Goal: Transaction & Acquisition: Purchase product/service

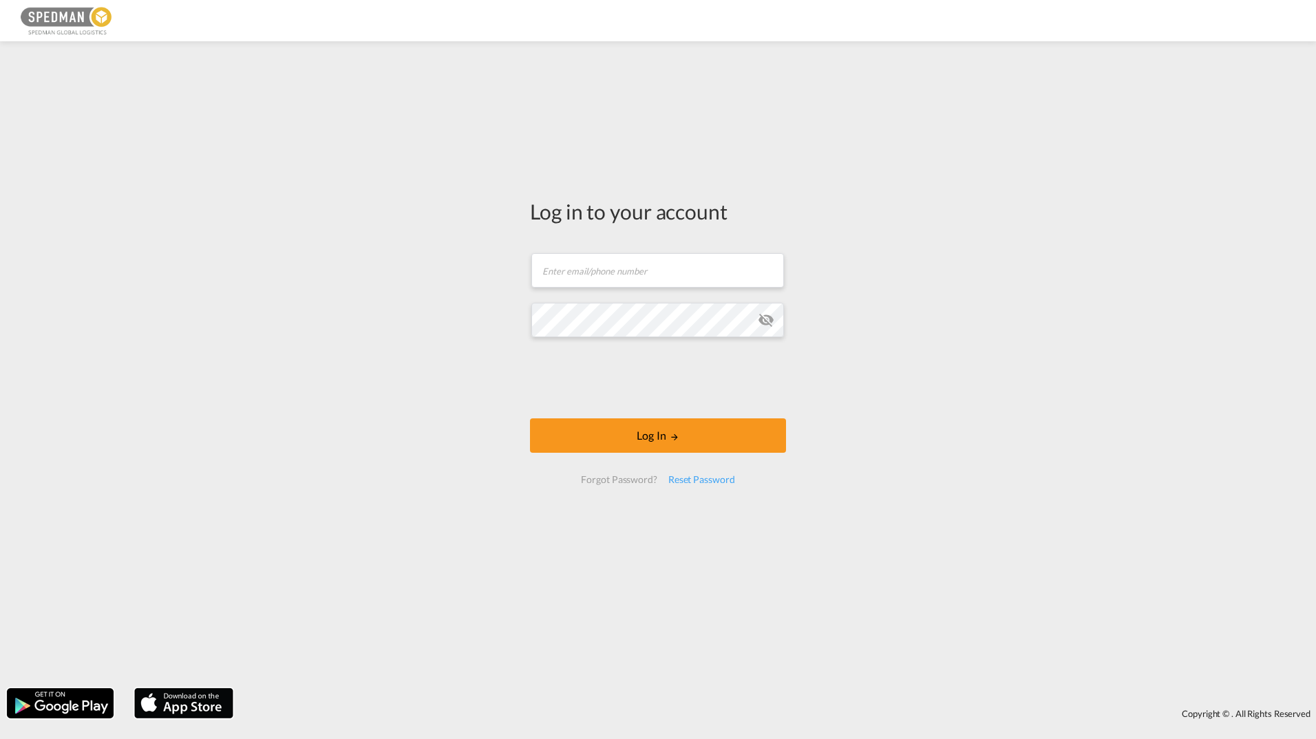
click at [572, 300] on form "Email field is required Password field is required Log In Forgot Password? Rese…" at bounding box center [658, 368] width 256 height 258
click at [578, 272] on input "text" at bounding box center [657, 270] width 253 height 34
click at [578, 271] on input "text" at bounding box center [657, 270] width 253 height 34
type input "I"
click at [605, 268] on input "IMPORT" at bounding box center [657, 270] width 253 height 34
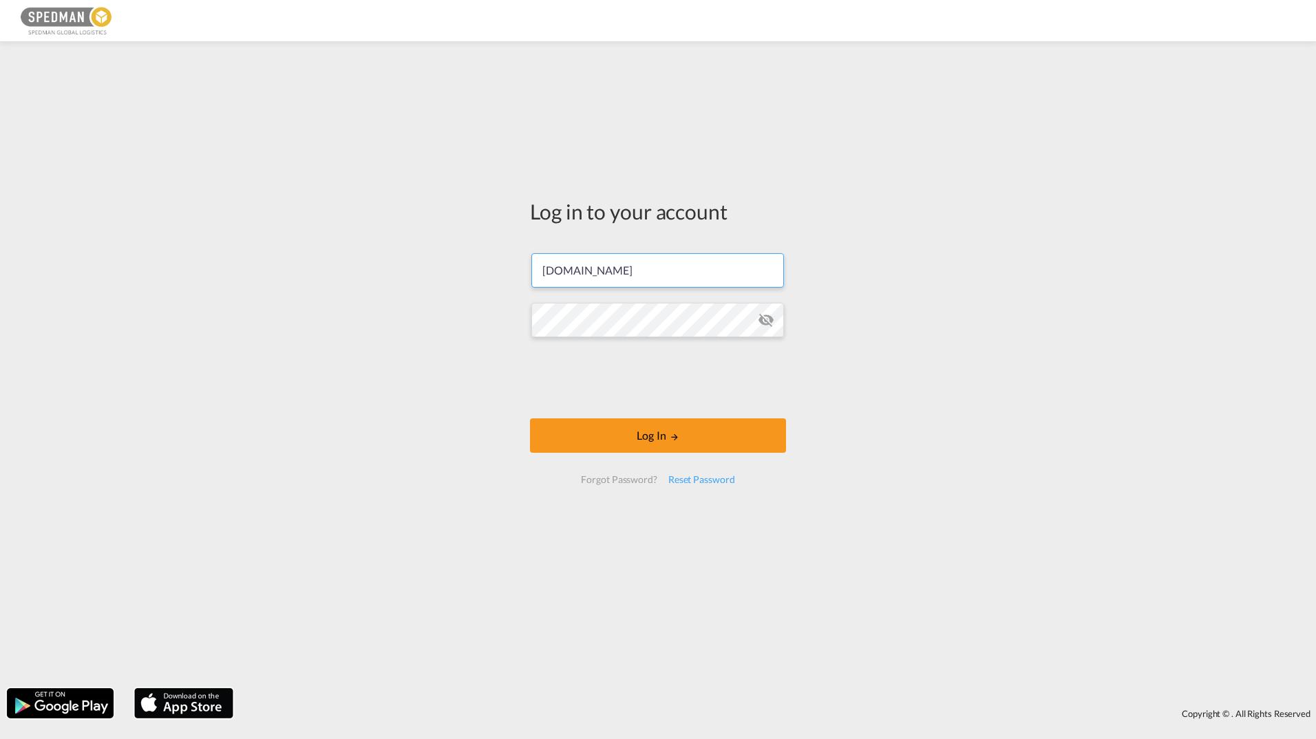
click at [591, 267] on input "IMPORT2SPEDMAN.NO" at bounding box center [657, 270] width 253 height 34
type input "IMPORT@SPEDMAN.NO"
click at [665, 440] on button "Log In" at bounding box center [658, 435] width 256 height 34
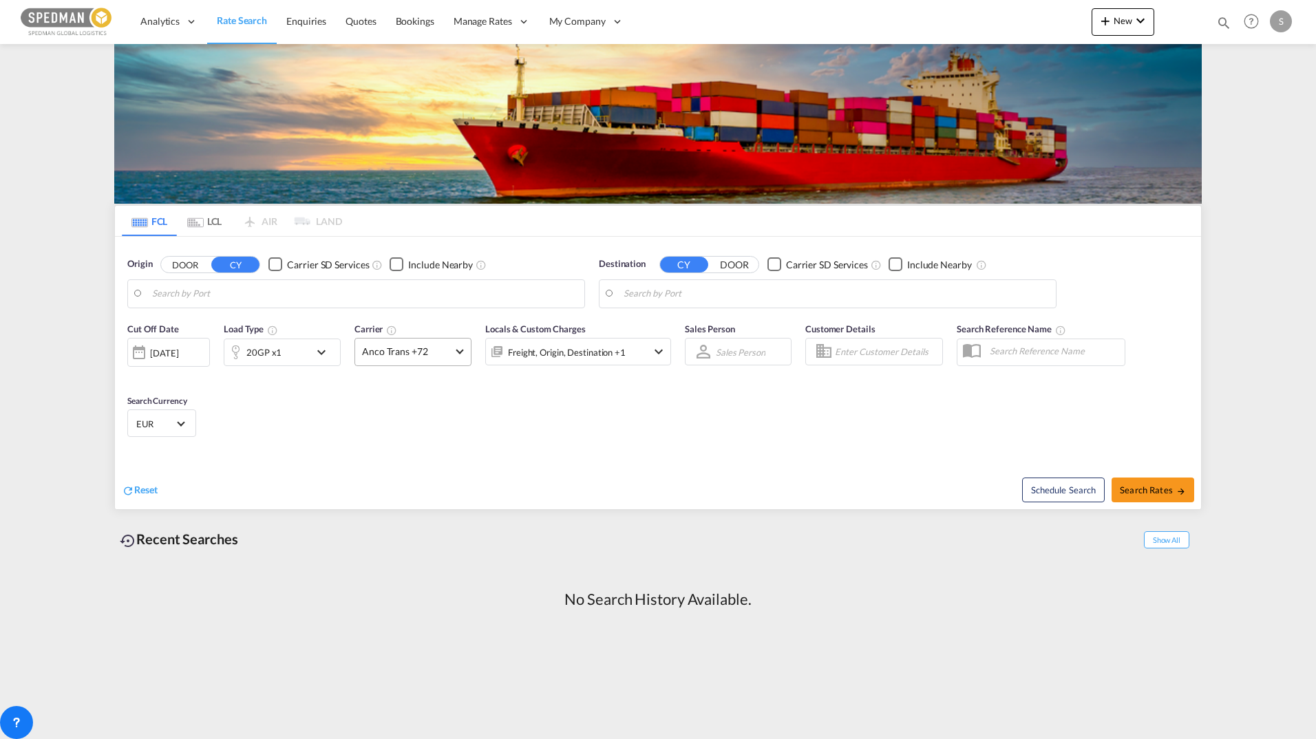
click at [462, 353] on md-select-value "Anco Trans +72" at bounding box center [413, 352] width 116 height 27
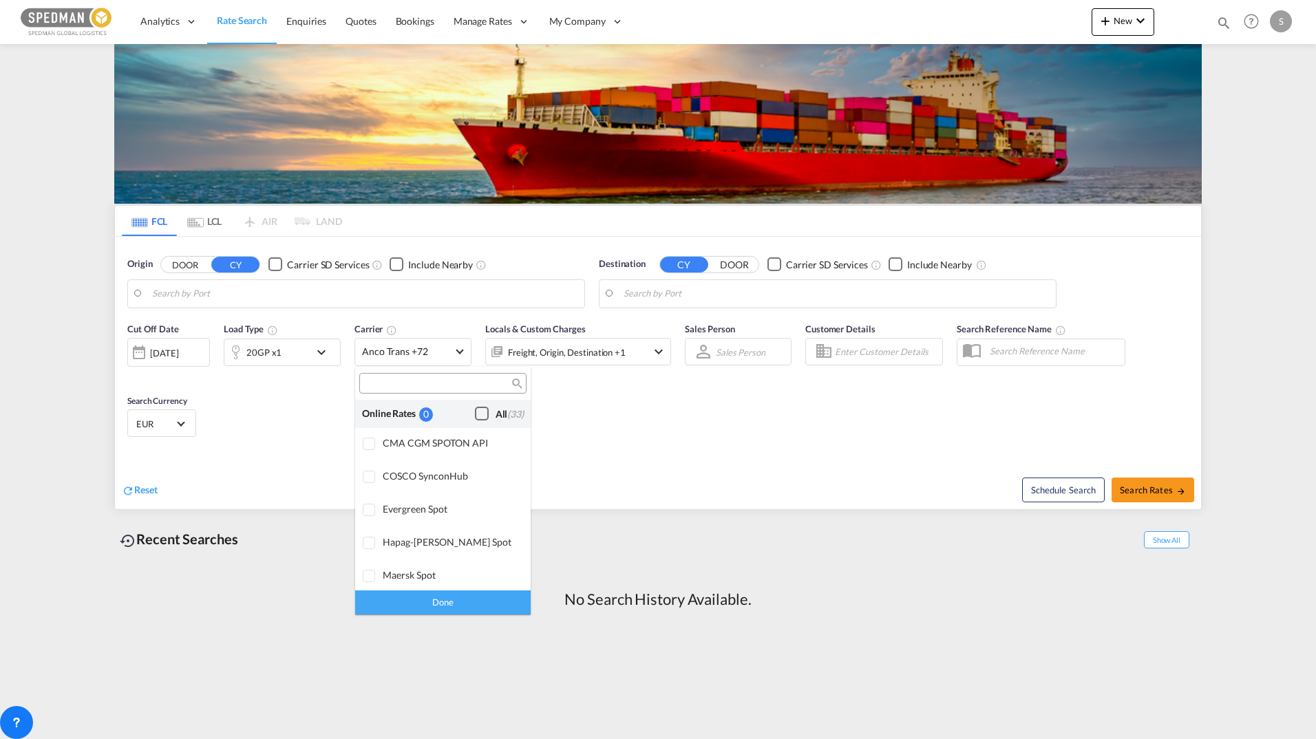
click at [475, 413] on div "Checkbox No Ink" at bounding box center [482, 414] width 14 height 14
click at [442, 598] on div "Done" at bounding box center [442, 602] width 175 height 24
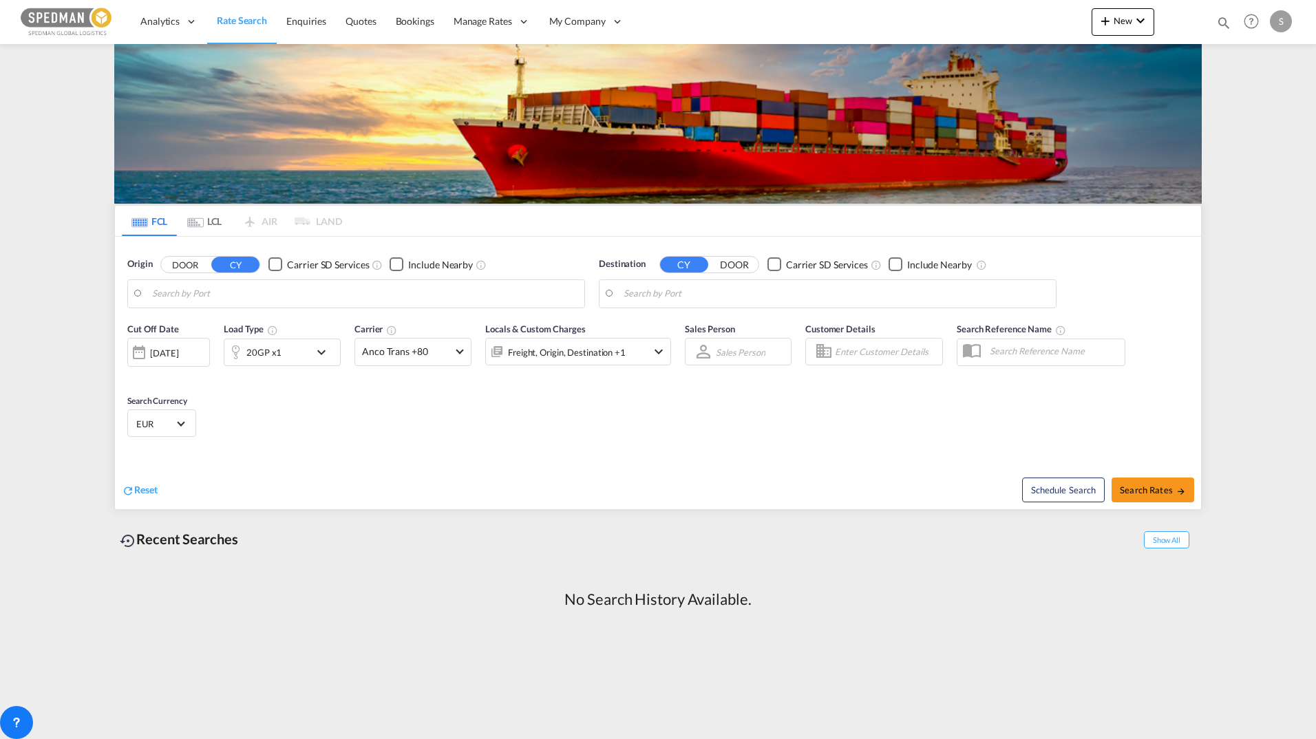
click at [650, 295] on input "Search by Port" at bounding box center [835, 293] width 425 height 21
type input "OSLO"
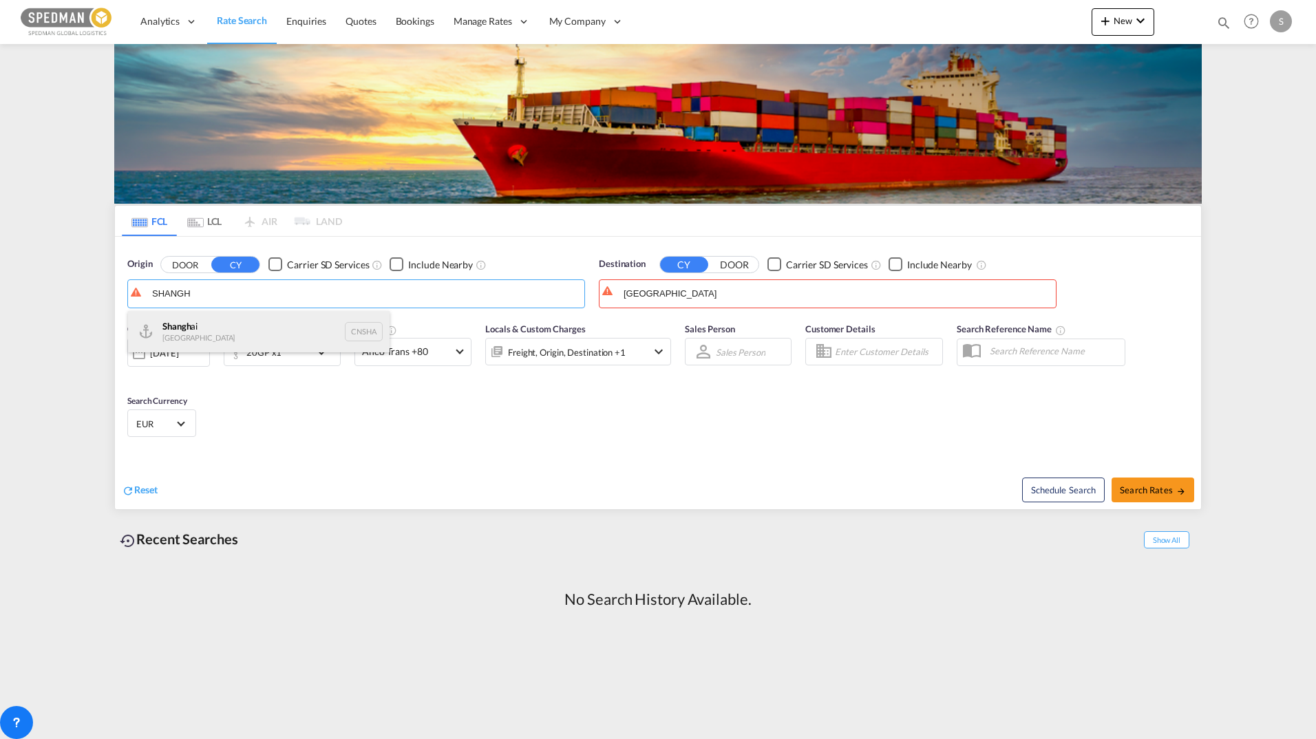
click at [213, 325] on div "Shangh ai China CNSHA" at bounding box center [258, 331] width 261 height 41
type input "[GEOGRAPHIC_DATA], [GEOGRAPHIC_DATA]"
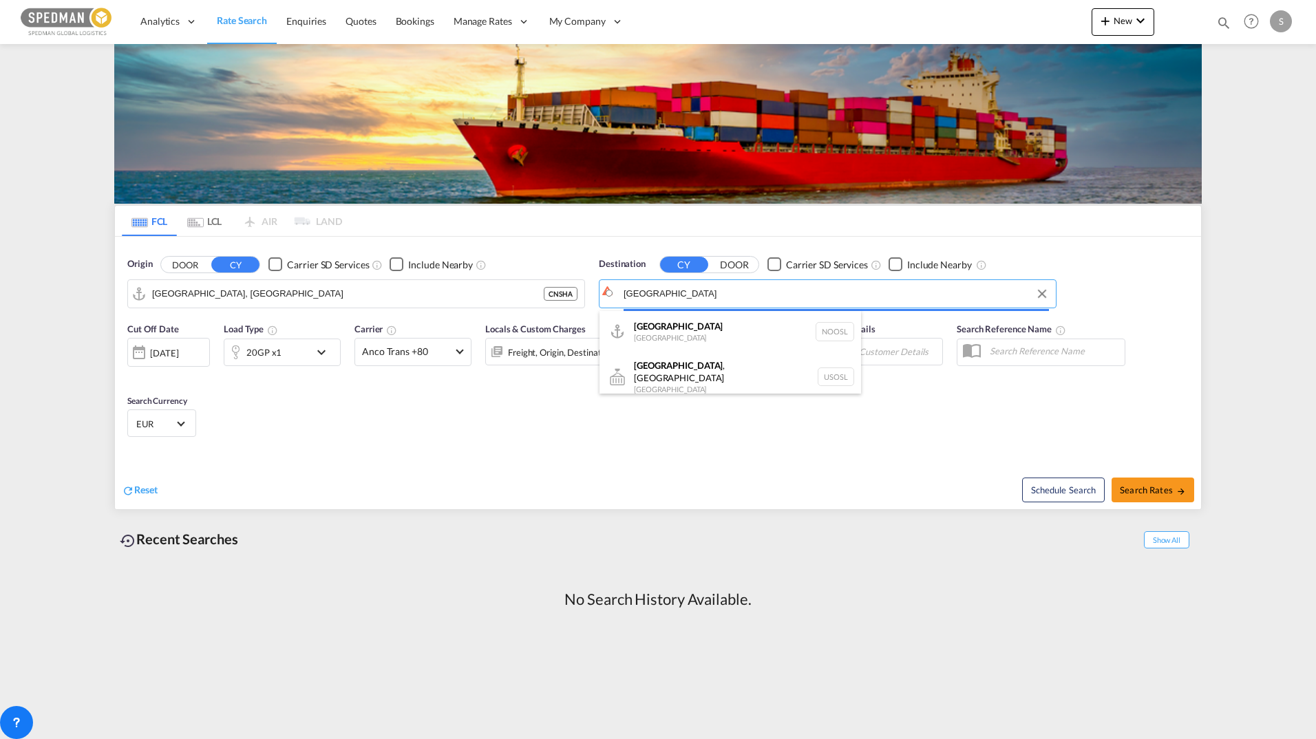
click at [760, 290] on body "Analytics Dashboard Rate Search Enquiries Quotes Bookings" at bounding box center [658, 369] width 1316 height 739
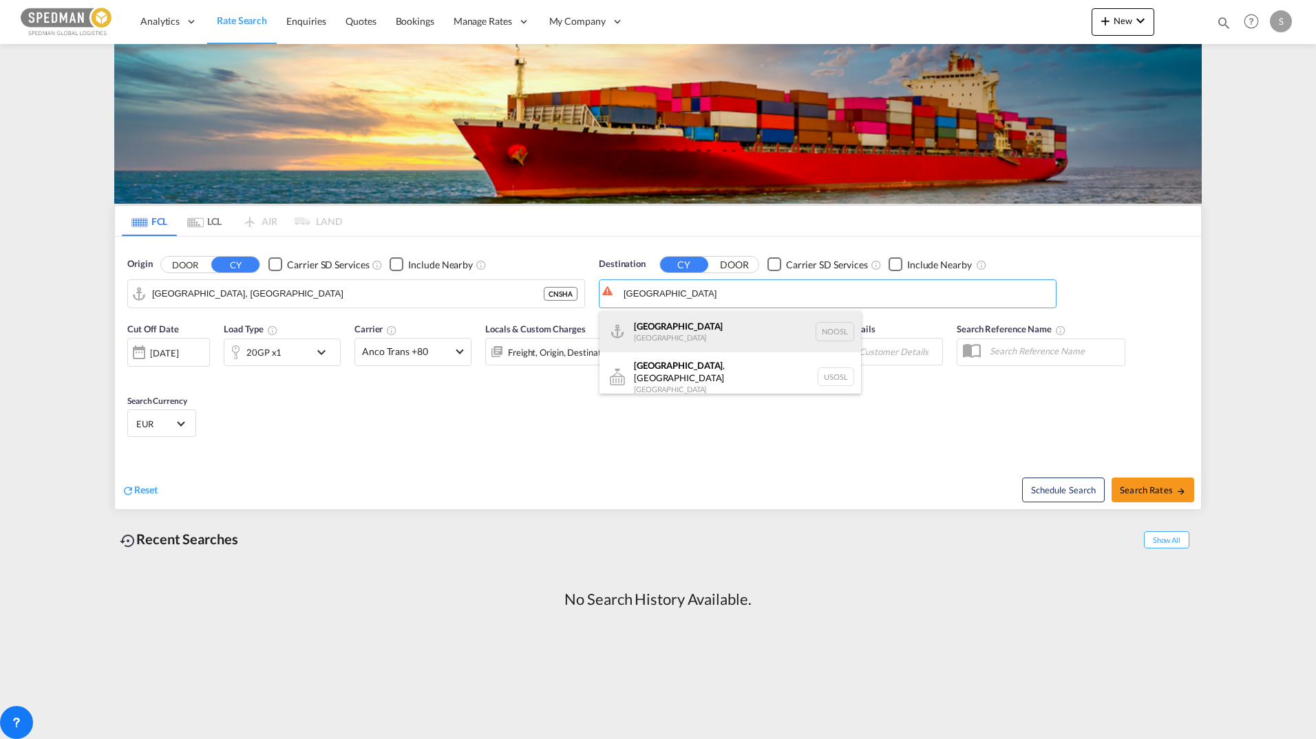
click at [682, 327] on div "Oslo Norway NOOSL" at bounding box center [729, 331] width 261 height 41
type input "[GEOGRAPHIC_DATA], NOOSL"
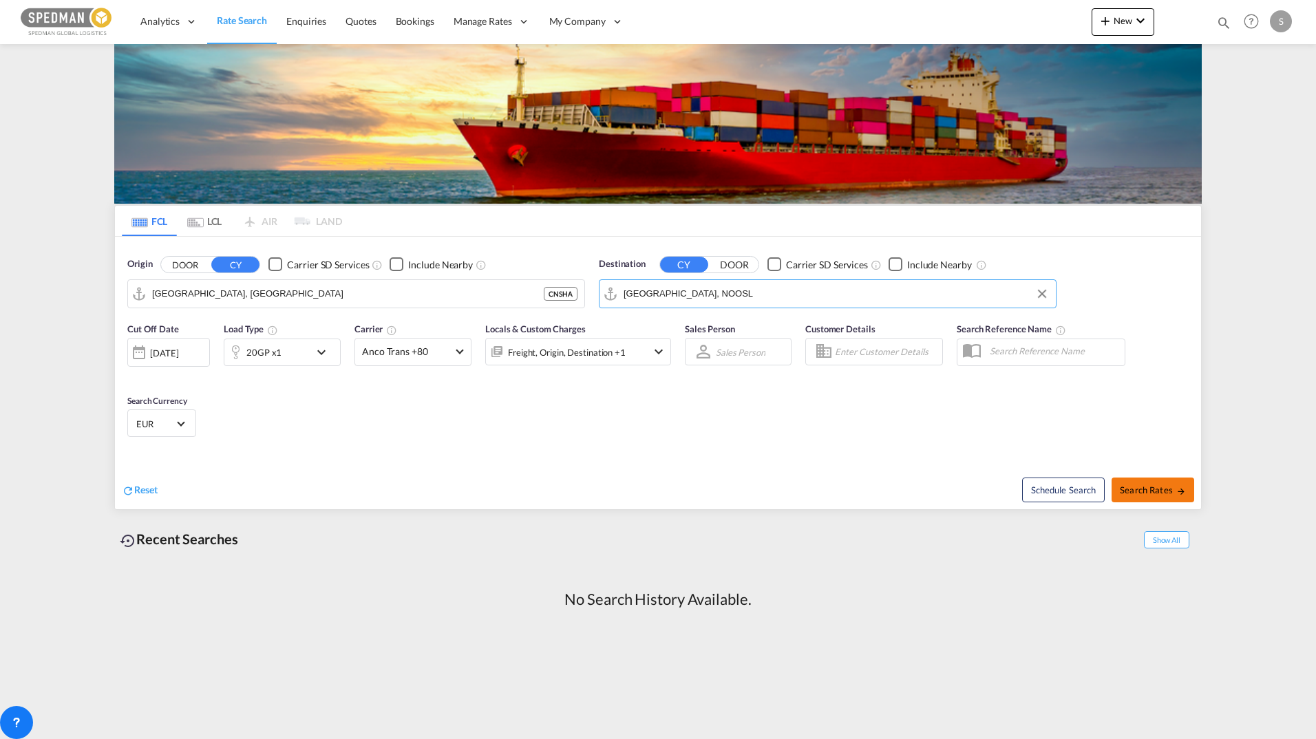
click at [1136, 492] on span "Search Rates" at bounding box center [1152, 489] width 66 height 11
type input "CNSHA to NOOSL / 3 Sep 2025"
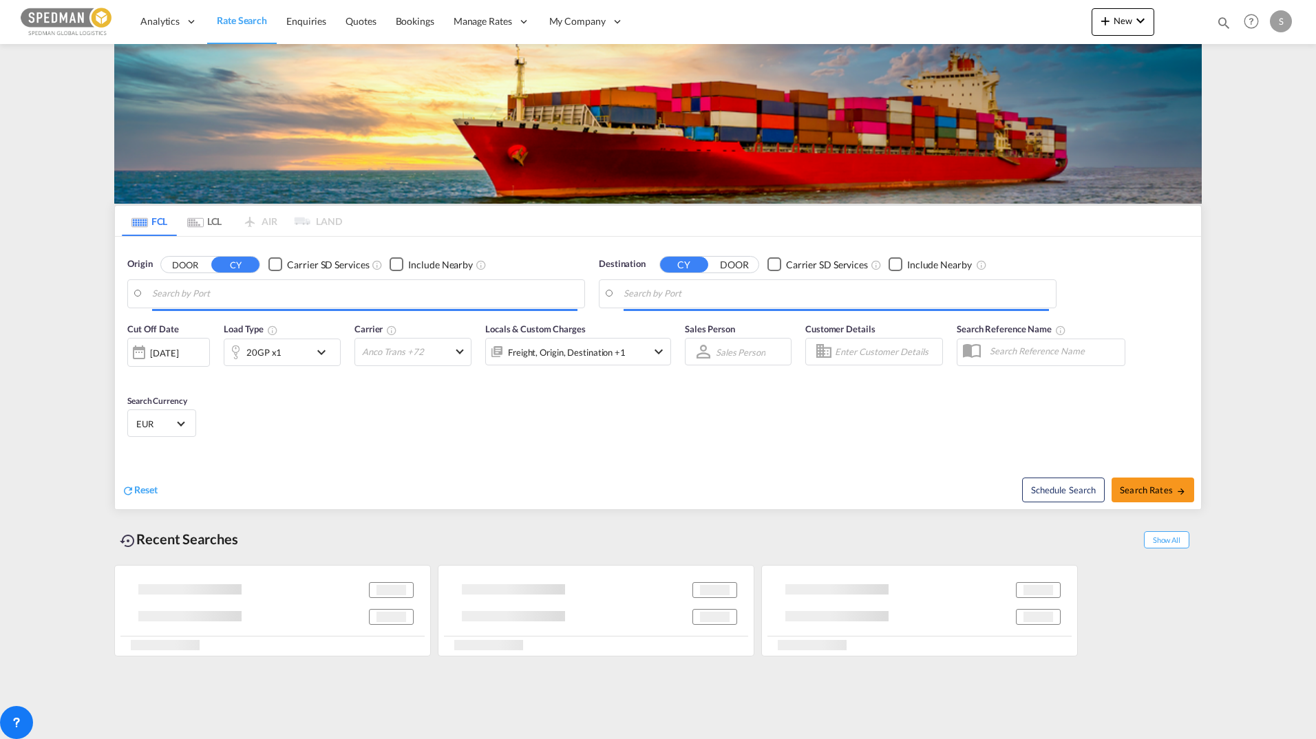
type input "[GEOGRAPHIC_DATA], [GEOGRAPHIC_DATA]"
type input "[GEOGRAPHIC_DATA], NOOSL"
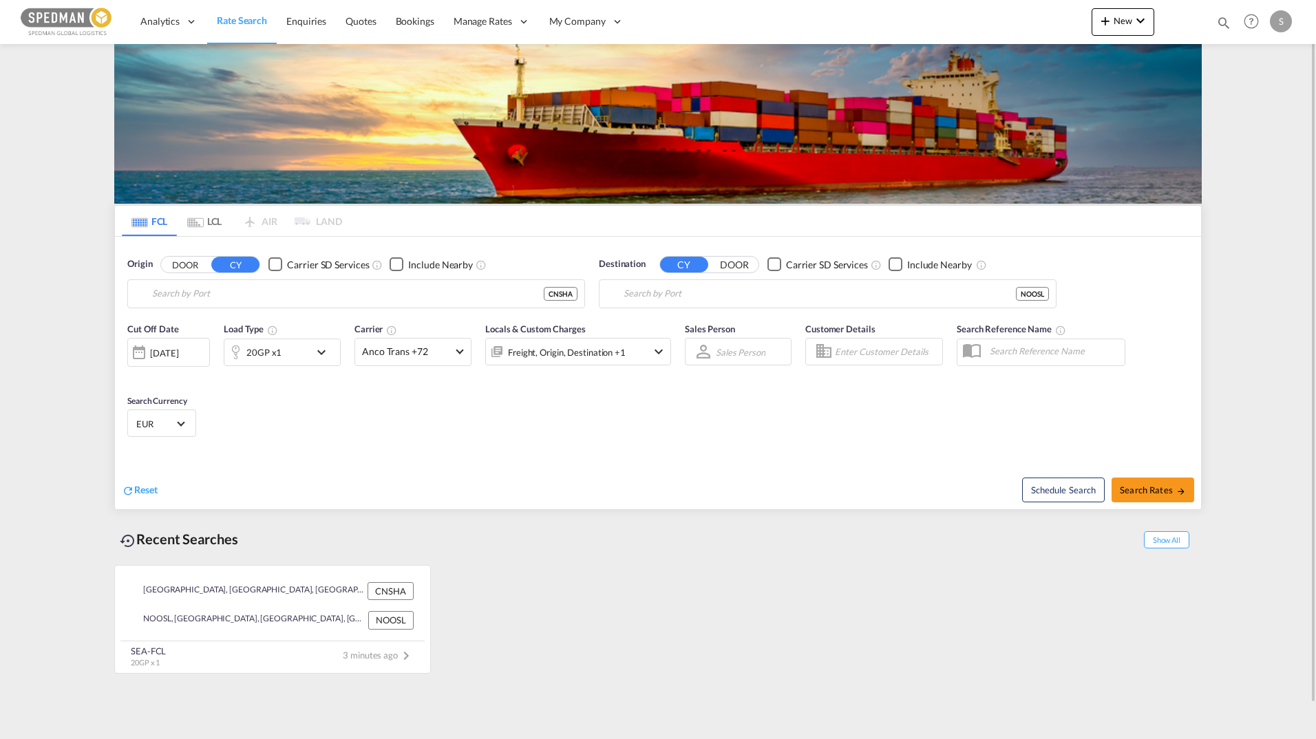
type input "[GEOGRAPHIC_DATA], [GEOGRAPHIC_DATA]"
type input "[GEOGRAPHIC_DATA], NOOSL"
click at [461, 353] on md-select-value "Anco Trans +72" at bounding box center [413, 352] width 116 height 27
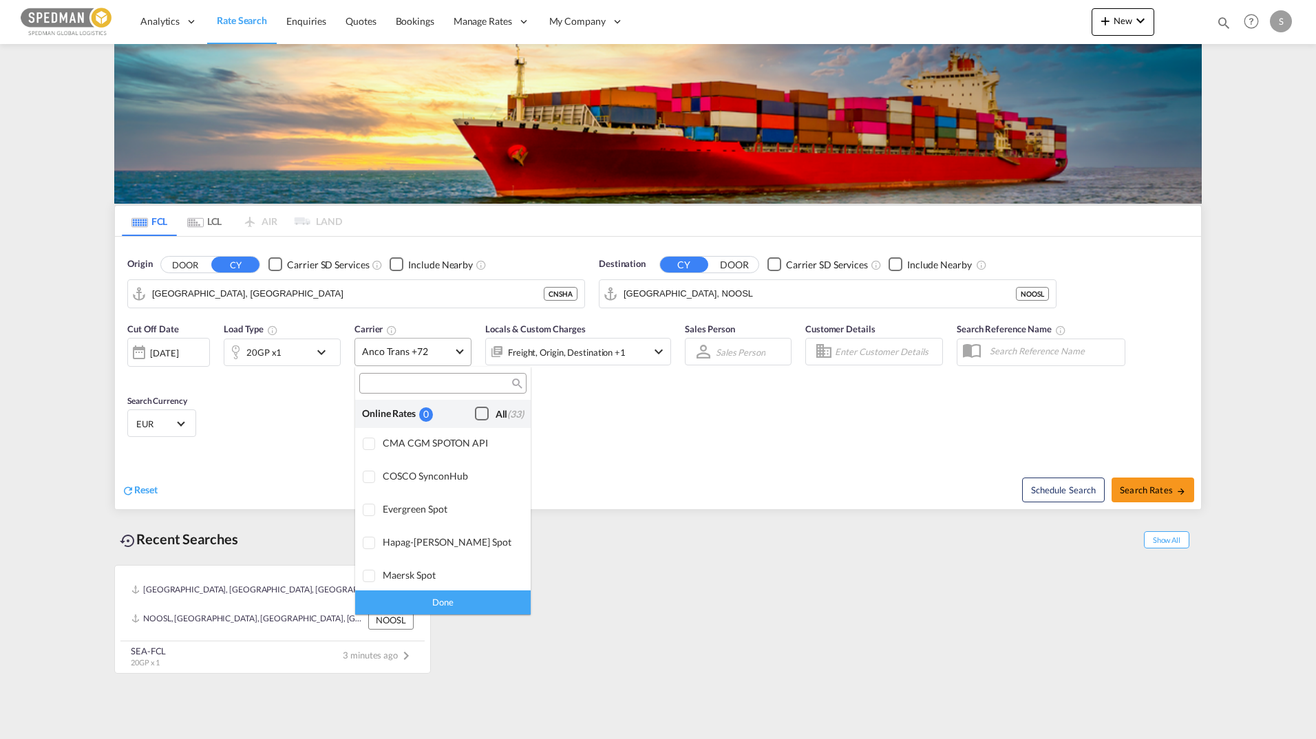
scroll to position [1072, 0]
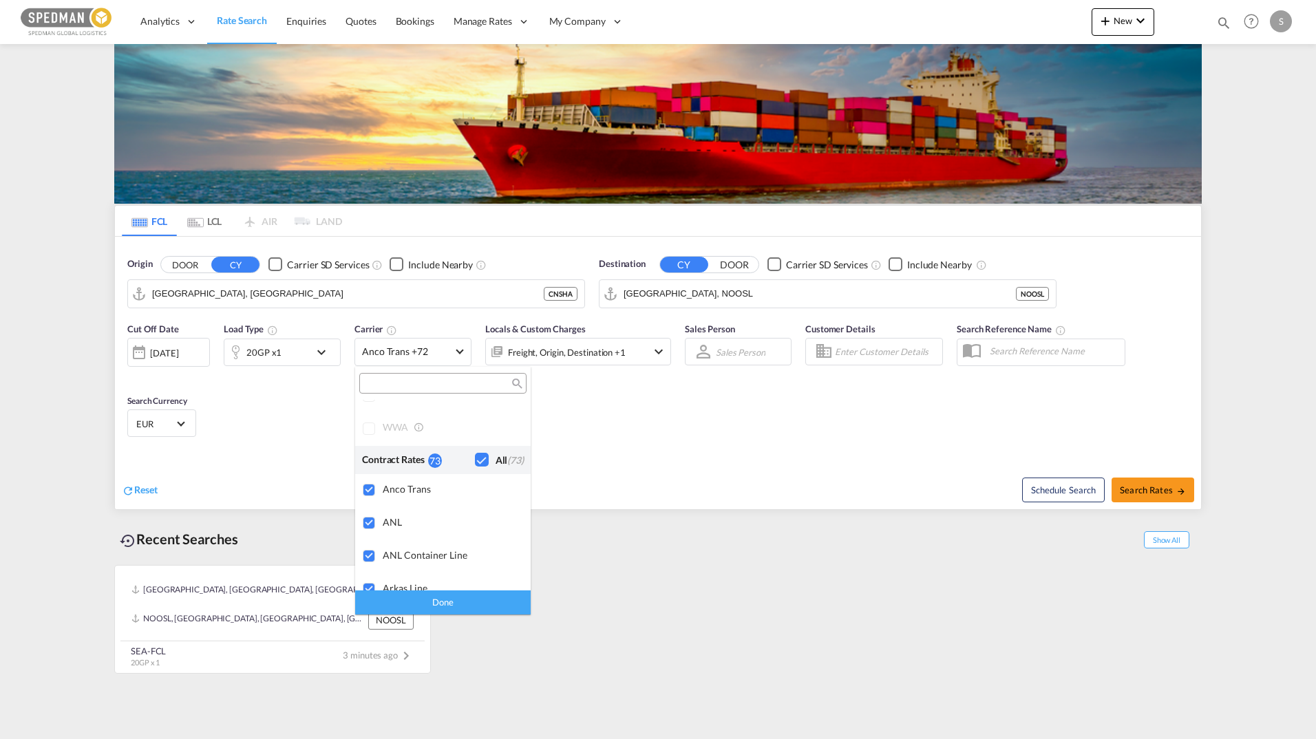
click at [412, 386] on input "search" at bounding box center [437, 384] width 148 height 12
drag, startPoint x: 237, startPoint y: 292, endPoint x: 186, endPoint y: 291, distance: 51.6
click at [186, 291] on md-backdrop at bounding box center [658, 369] width 1316 height 739
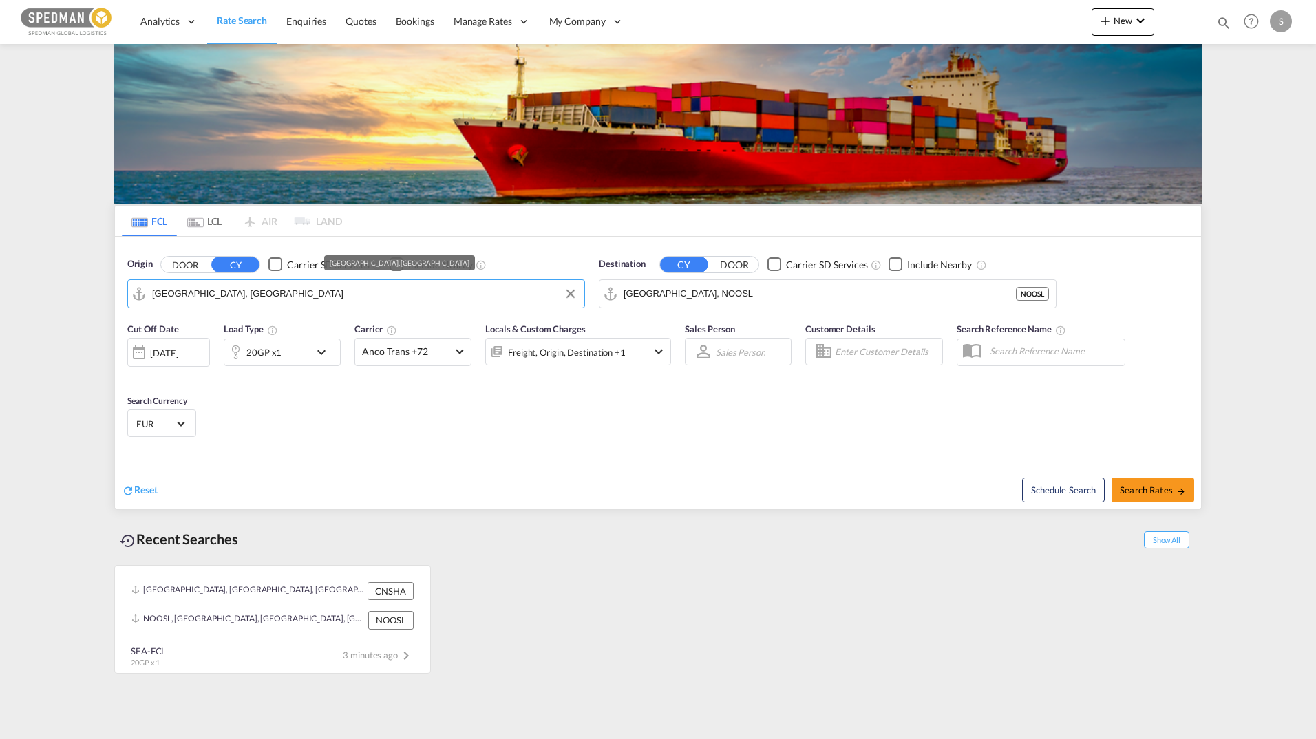
drag, startPoint x: 241, startPoint y: 292, endPoint x: 144, endPoint y: 292, distance: 96.3
click at [144, 292] on md-input-container "[GEOGRAPHIC_DATA], [GEOGRAPHIC_DATA]" at bounding box center [356, 294] width 456 height 28
drag, startPoint x: 228, startPoint y: 294, endPoint x: 123, endPoint y: 294, distance: 105.3
click at [123, 294] on div "Origin DOOR CY Carrier SD Services Include Nearby [GEOGRAPHIC_DATA], CNSHA CNSHA" at bounding box center [355, 282] width 471 height 65
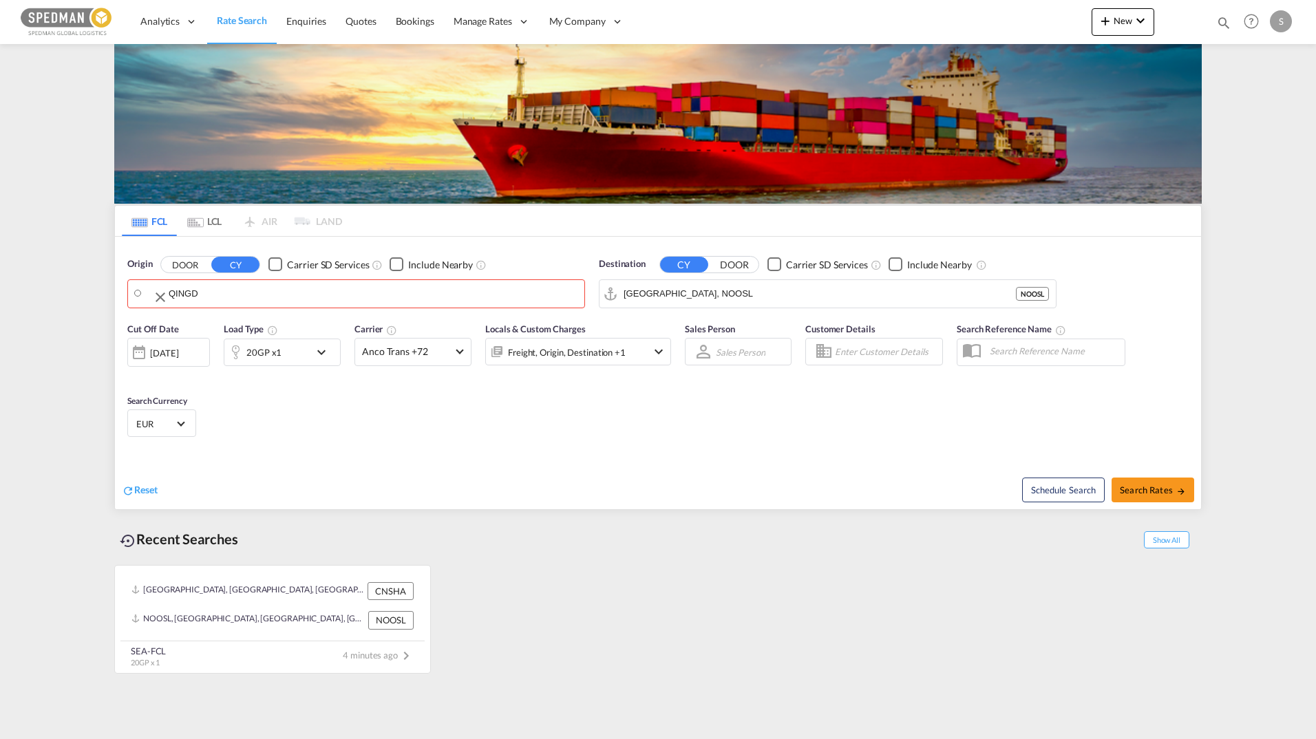
click at [201, 293] on body "Analytics Dashboard Rate Search Enquiries Quotes Bookings" at bounding box center [658, 369] width 1316 height 739
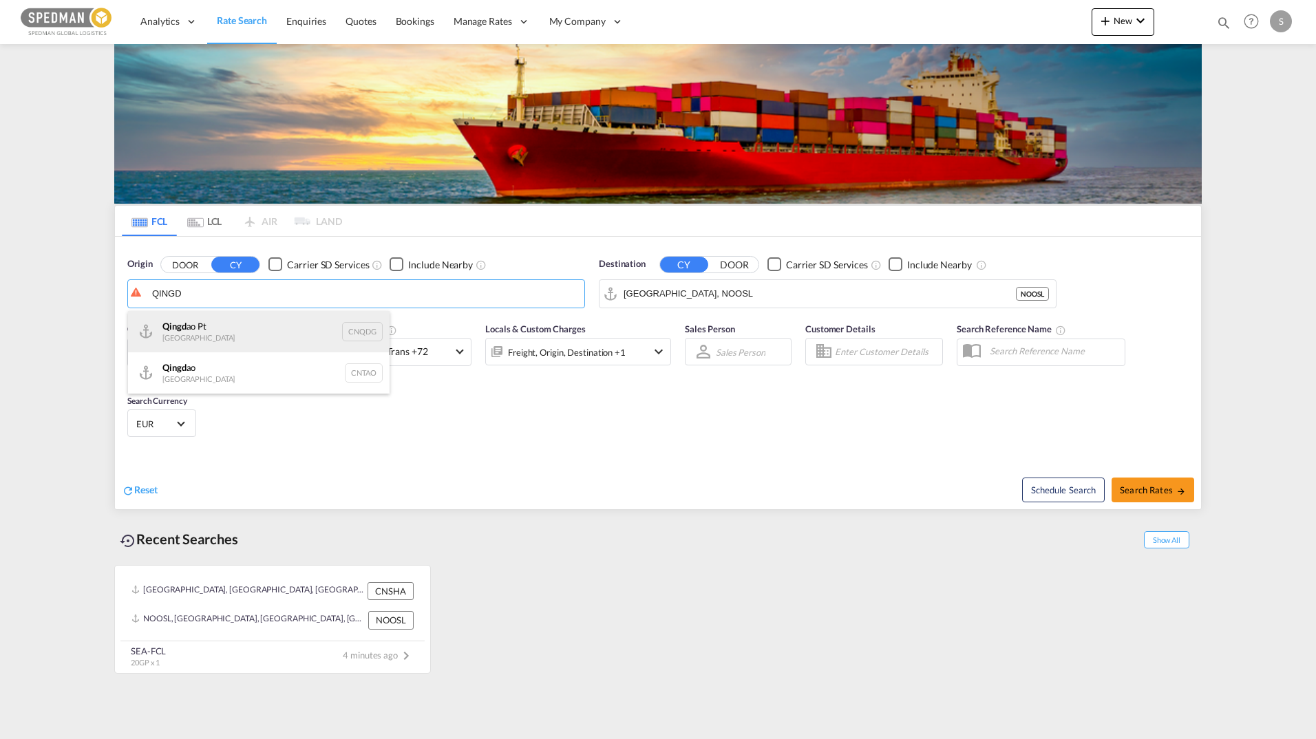
click at [193, 329] on div "Qingd ao Pt China CNQDG" at bounding box center [258, 331] width 261 height 41
type input "Qingdao Pt, CNQDG"
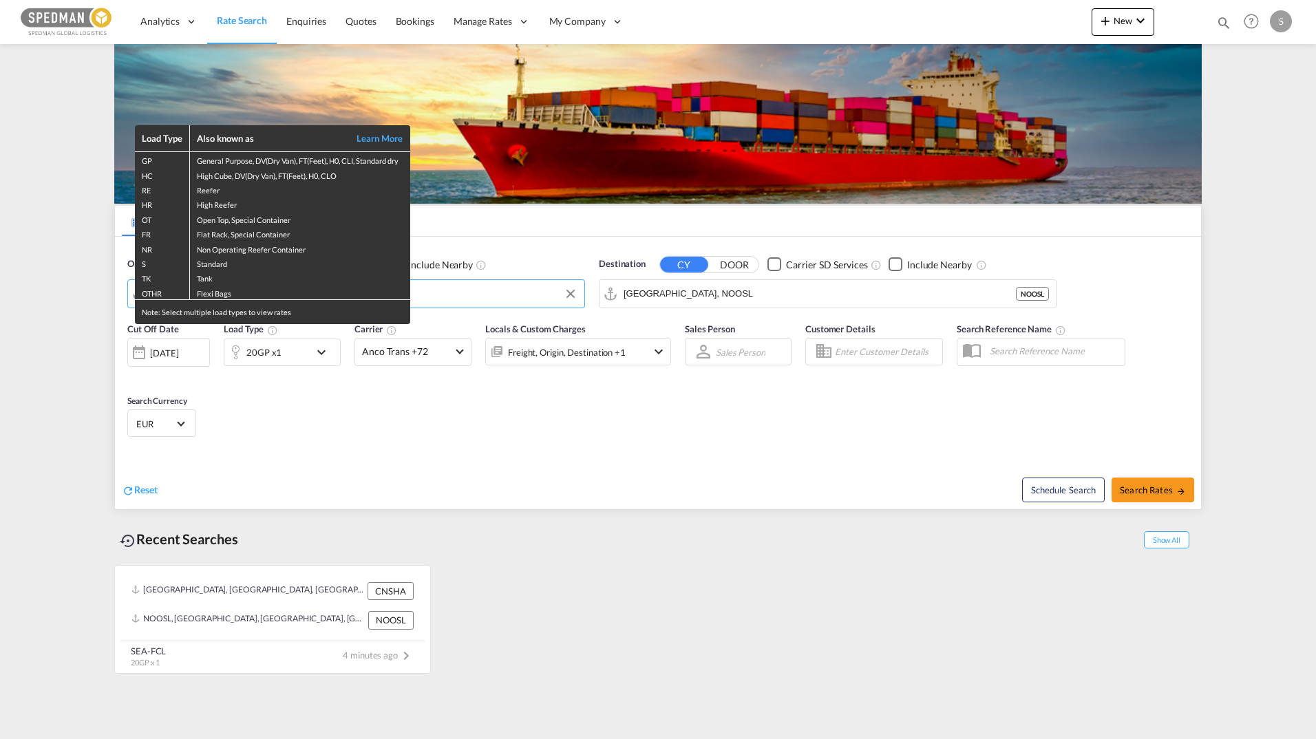
click at [450, 292] on div "Load Type Also known as Learn More GP General Purpose, DV(Dry Van), FT(Feet), H…" at bounding box center [658, 369] width 1316 height 739
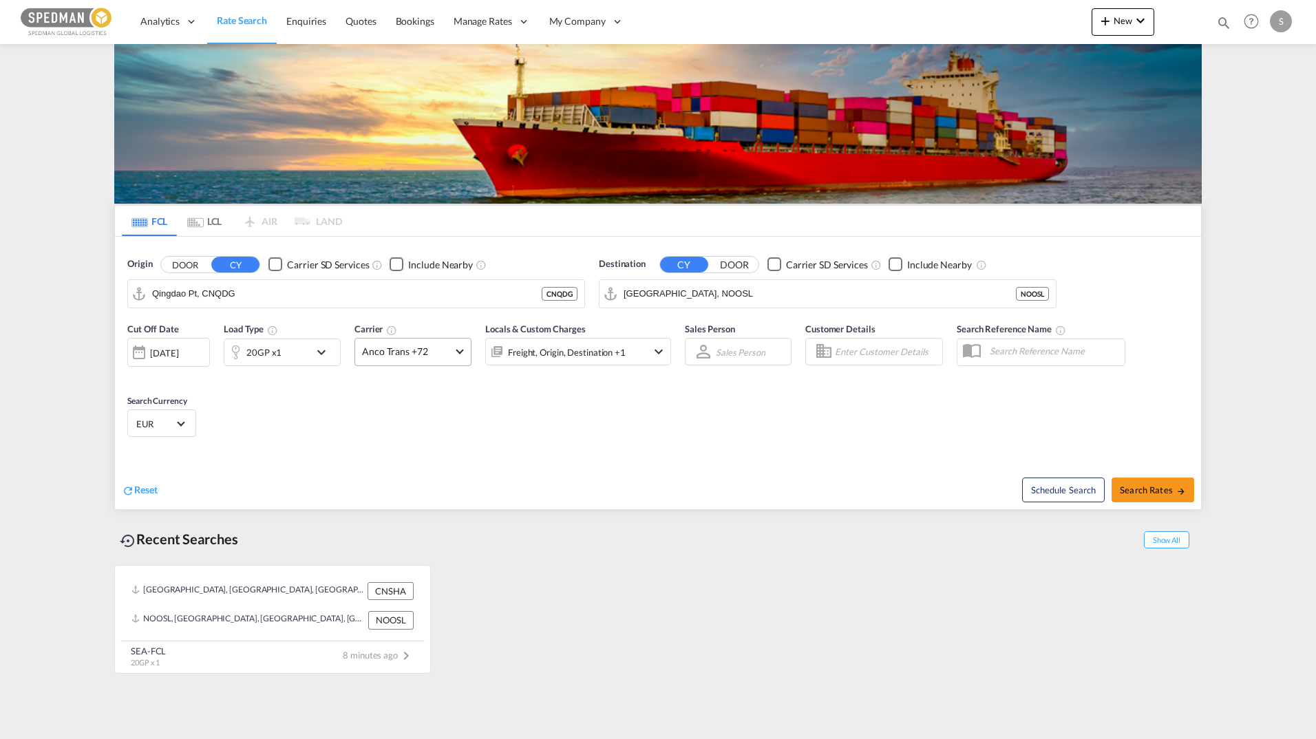
click at [463, 354] on md-select-value "Anco Trans +72" at bounding box center [413, 352] width 116 height 27
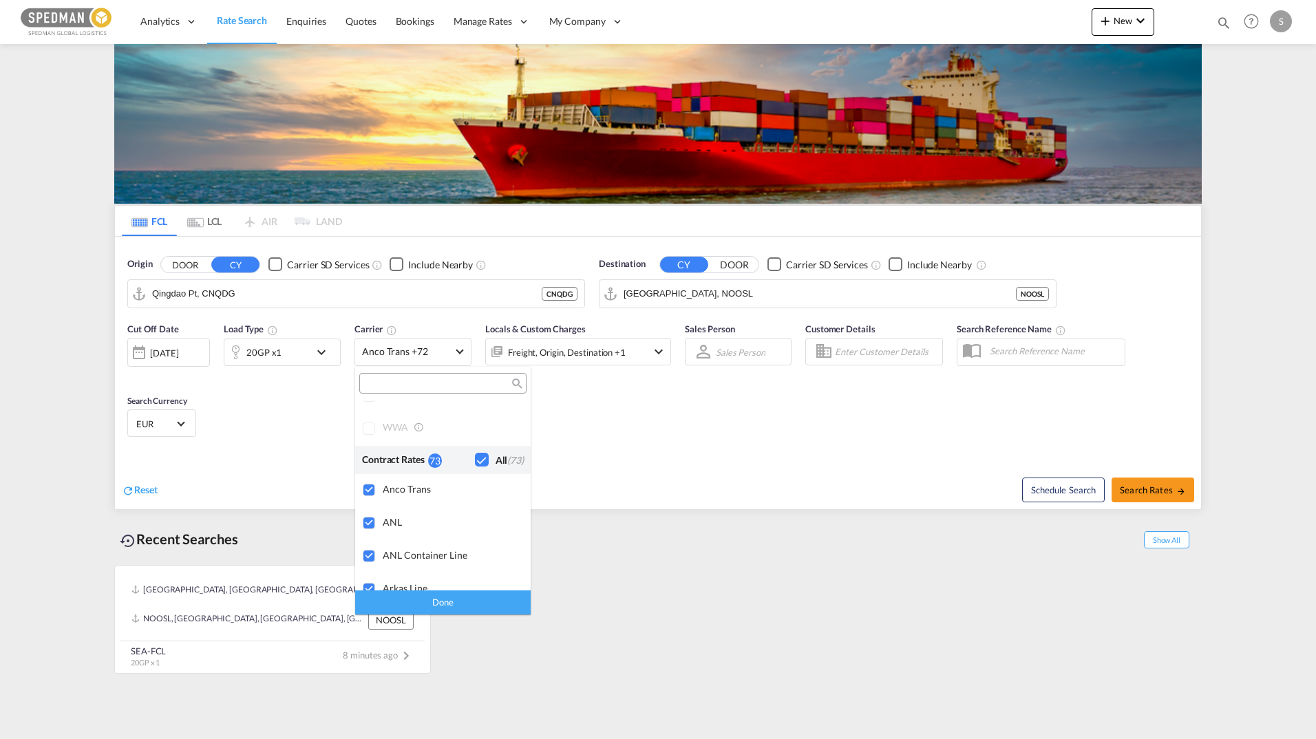
click at [463, 354] on md-backdrop at bounding box center [658, 369] width 1316 height 739
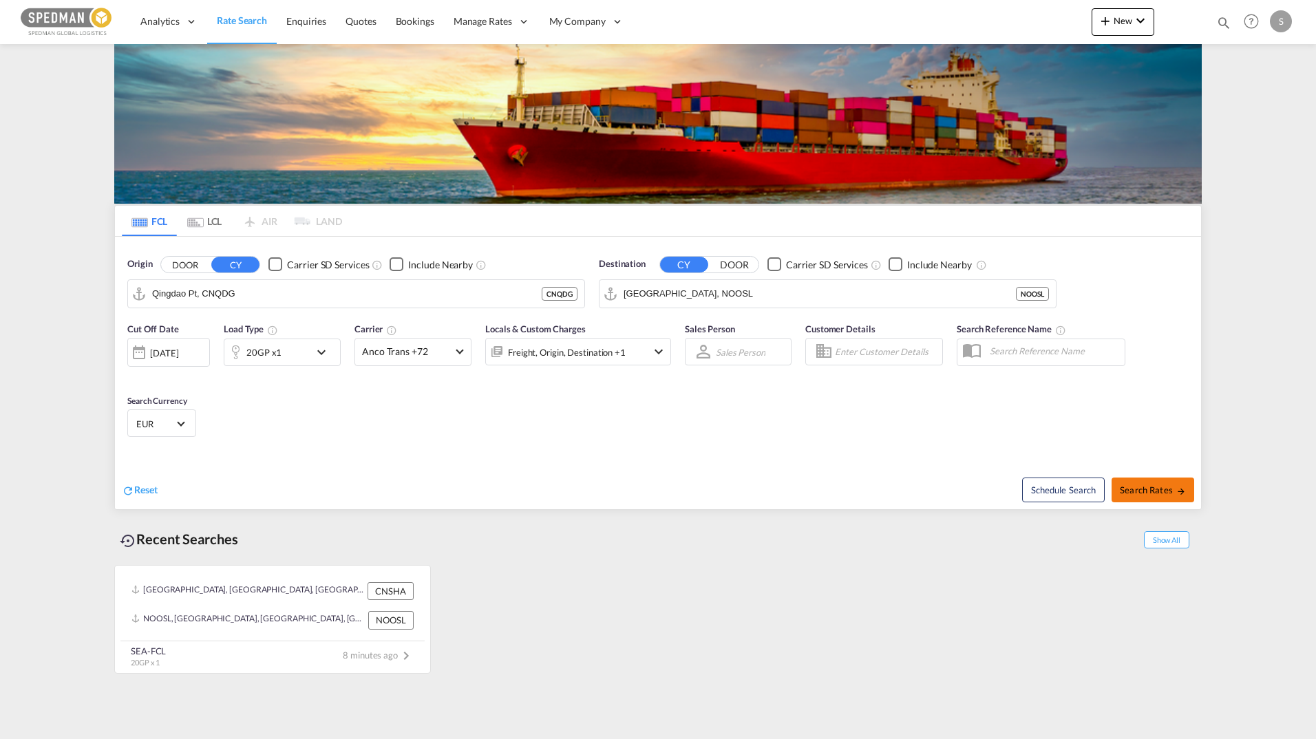
click at [1144, 489] on span "Search Rates" at bounding box center [1152, 489] width 66 height 11
type input "CNQDG to NOOSL / [DATE]"
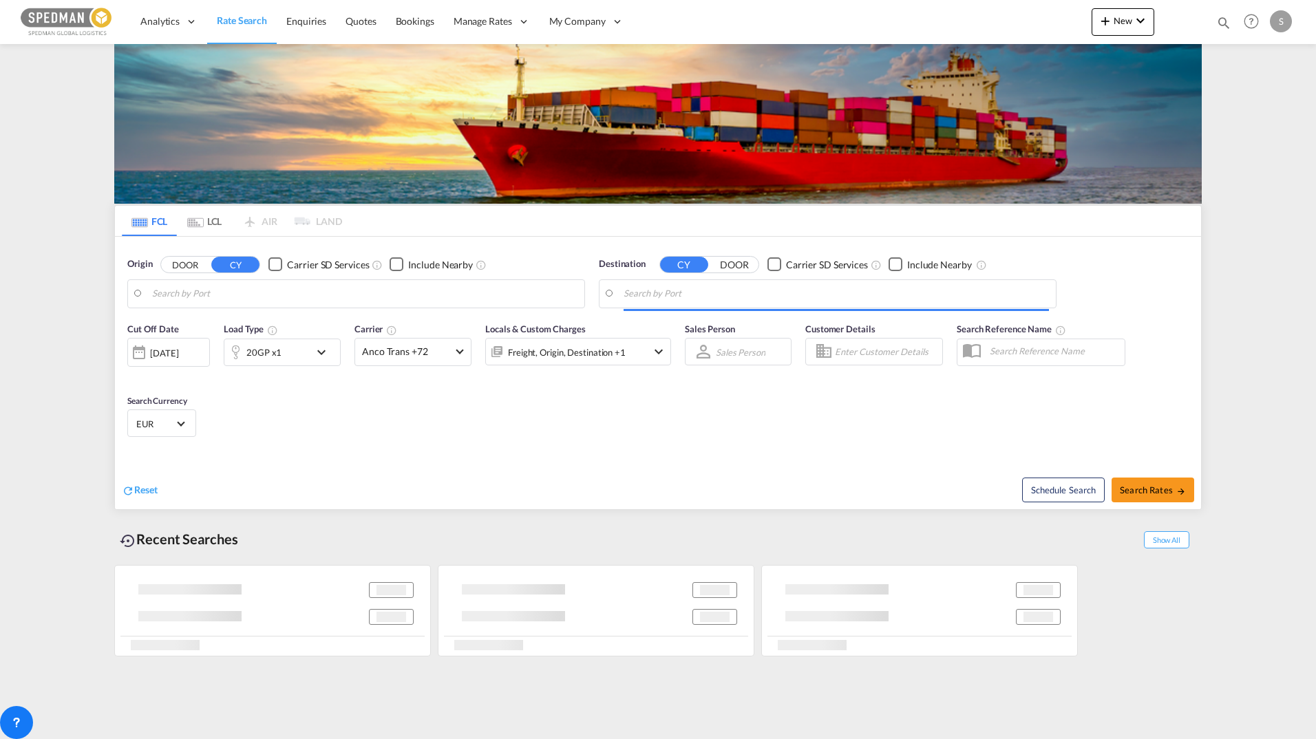
type input "Qingdao Pt, CNQDG"
type input "[GEOGRAPHIC_DATA], NOOSL"
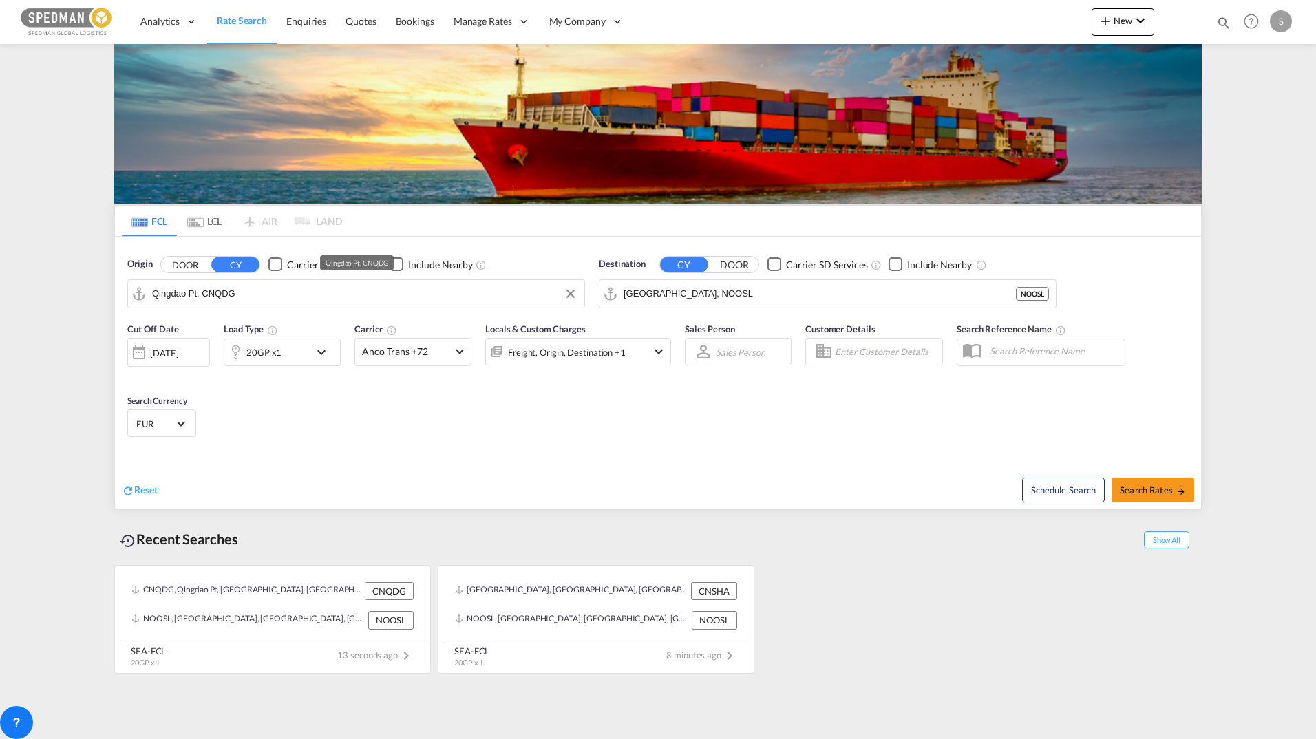
click at [244, 295] on input "Qingdao Pt, CNQDG" at bounding box center [364, 293] width 425 height 21
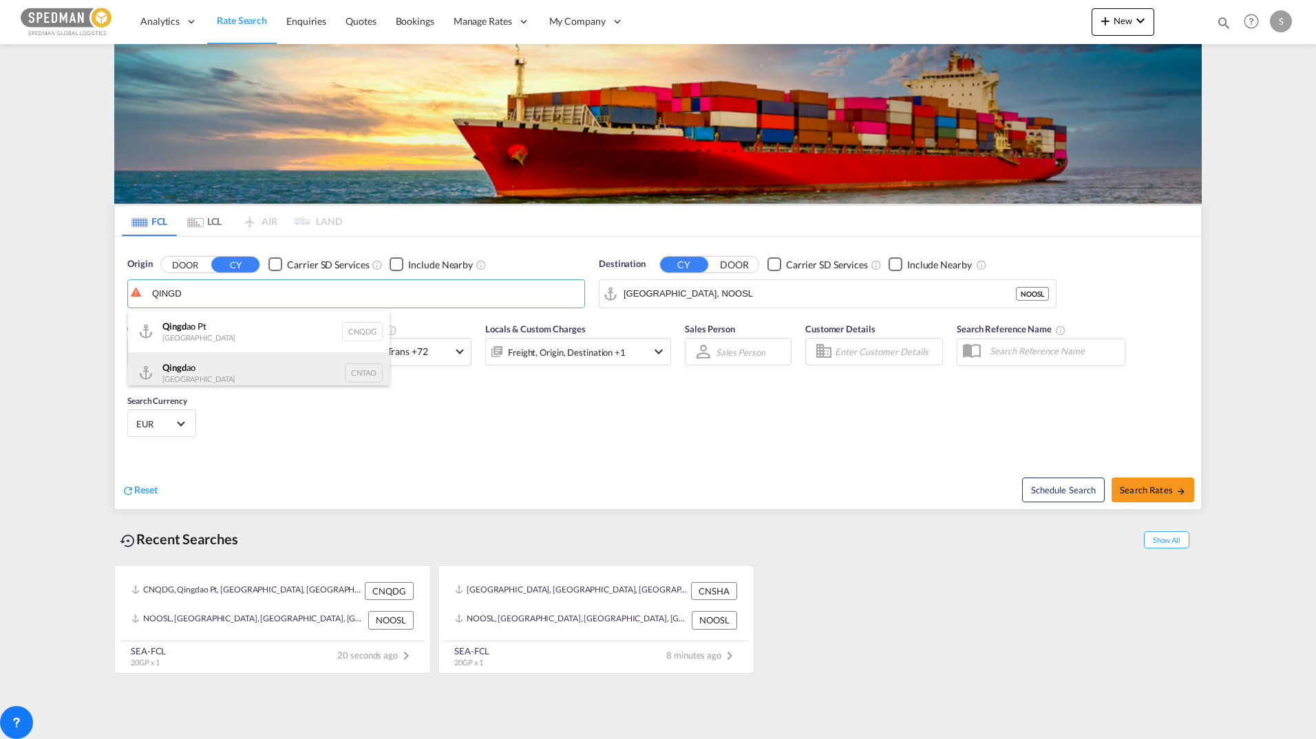
click at [193, 364] on div "Qingd ao China CNTAO" at bounding box center [258, 372] width 261 height 41
click at [193, 364] on body "Analytics Dashboard Rate Search Enquiries Quotes Bookings" at bounding box center [658, 369] width 1316 height 739
type input "[GEOGRAPHIC_DATA], [GEOGRAPHIC_DATA]"
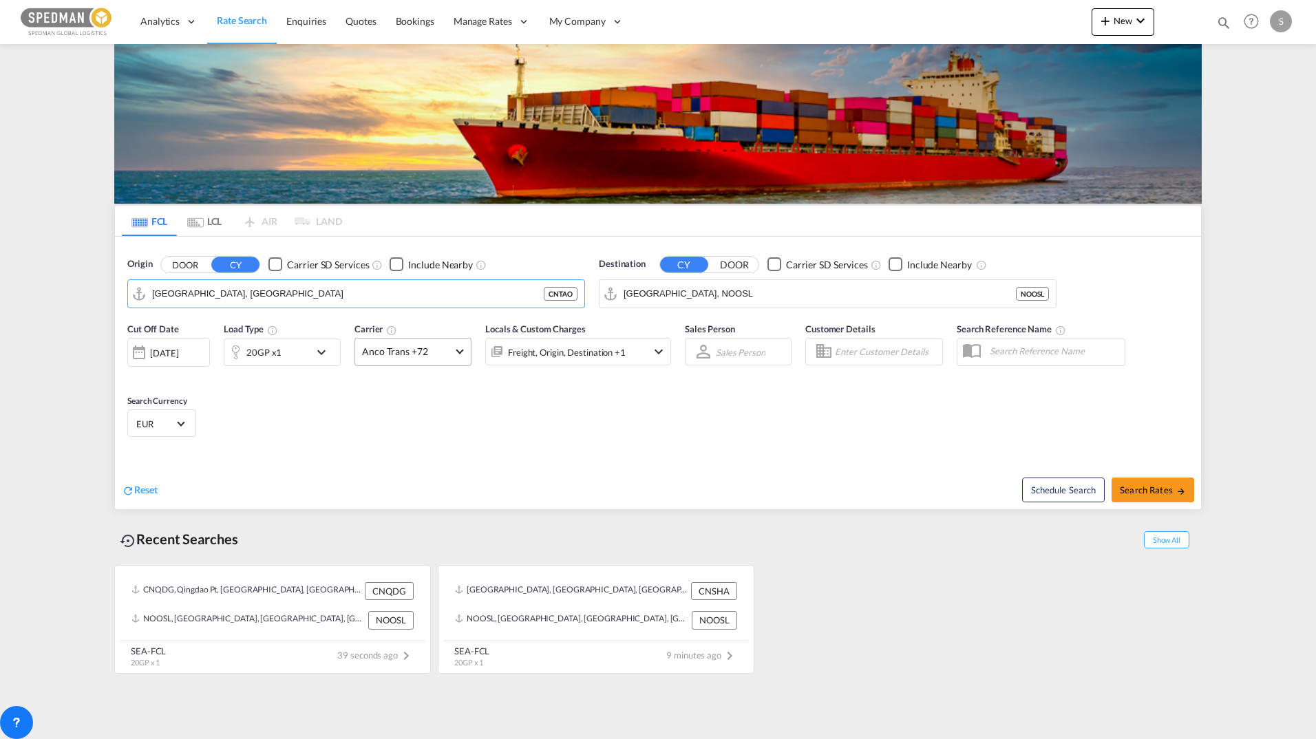
click at [460, 350] on span at bounding box center [459, 350] width 8 height 8
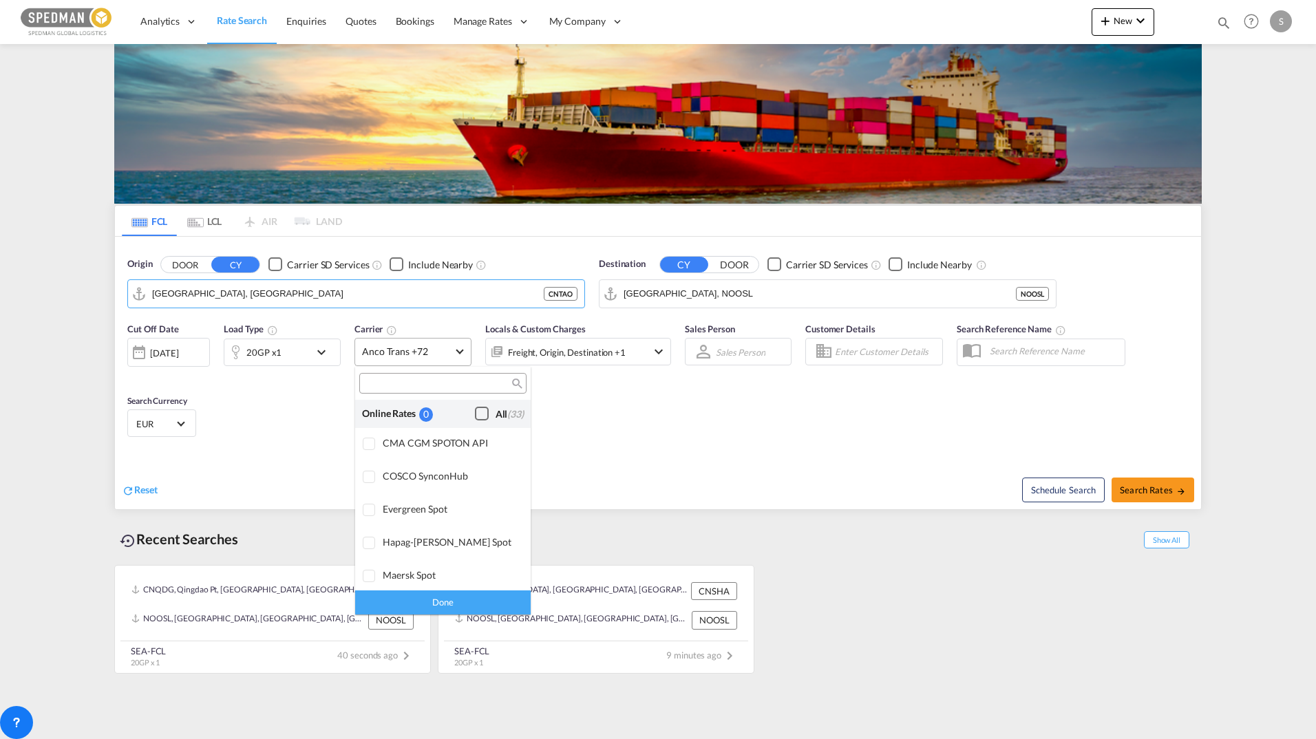
scroll to position [1072, 0]
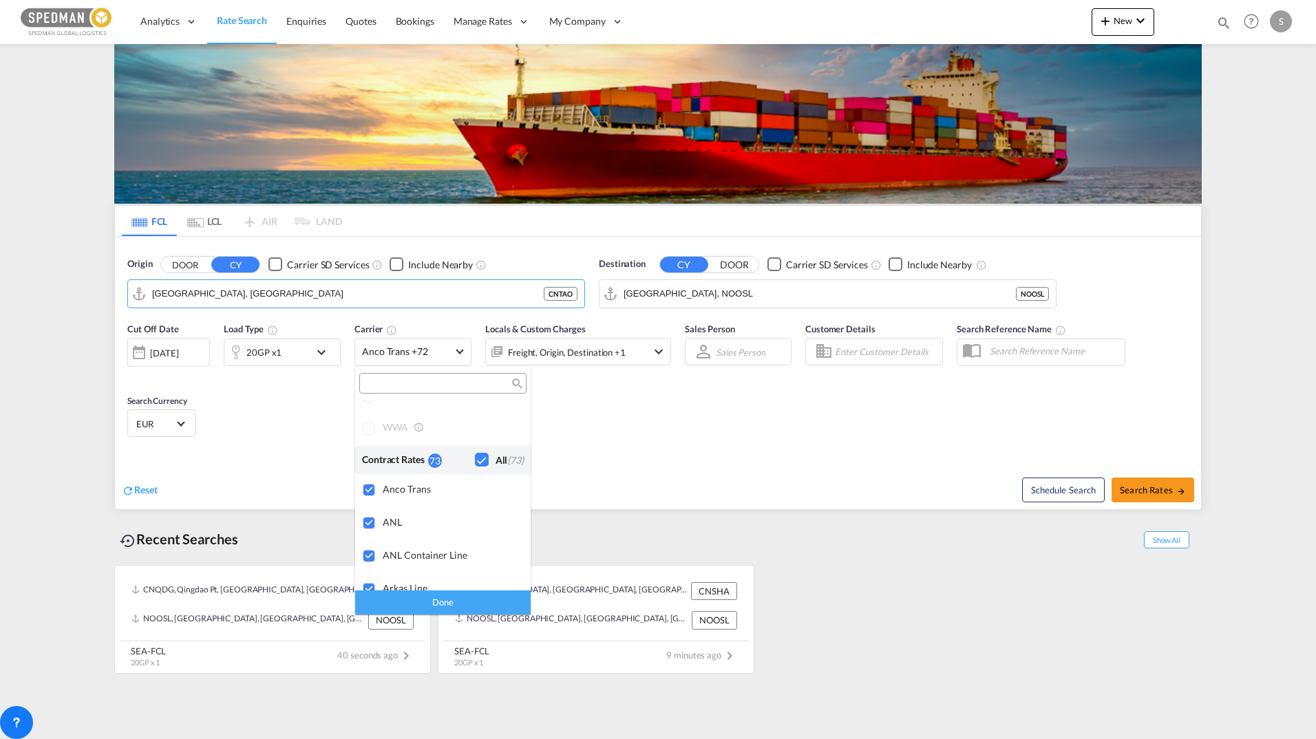
click at [475, 454] on div "Checkbox No Ink" at bounding box center [482, 460] width 14 height 14
click at [475, 458] on div "Checkbox No Ink" at bounding box center [482, 460] width 14 height 14
click at [438, 601] on div "Done" at bounding box center [442, 602] width 175 height 24
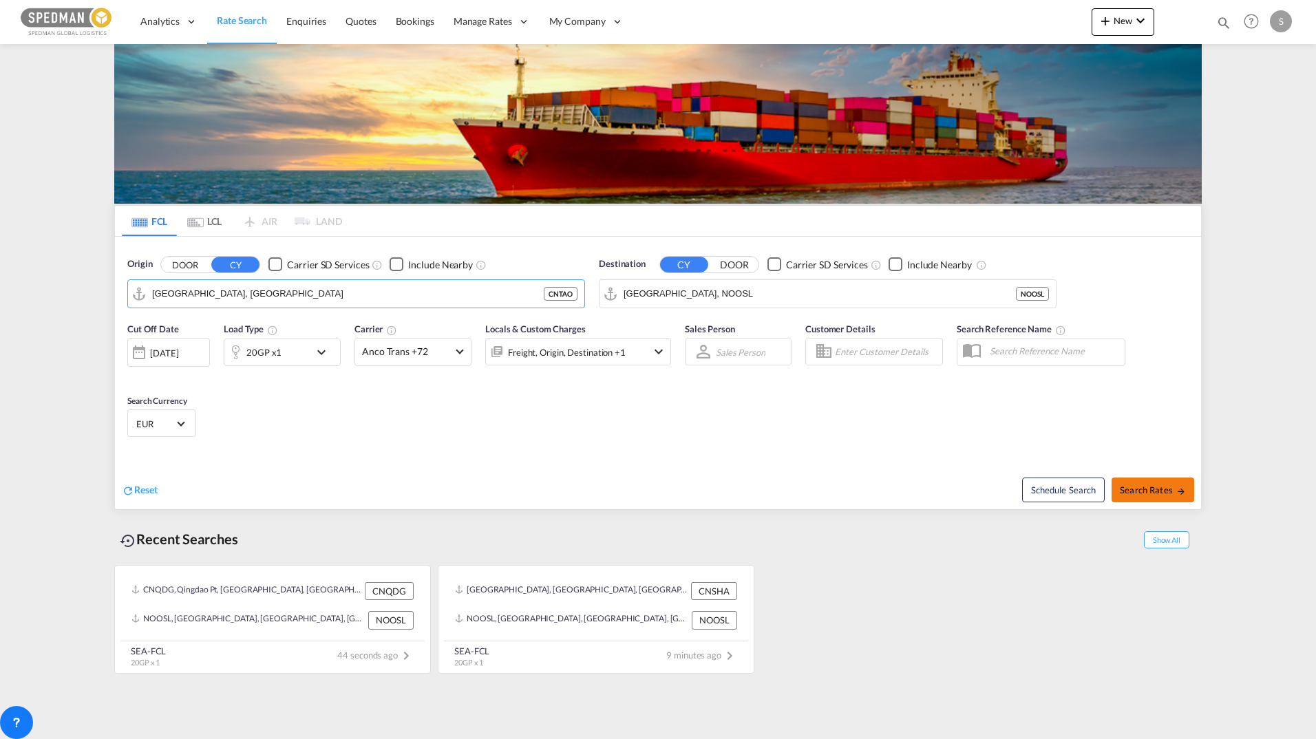
click at [1144, 489] on span "Search Rates" at bounding box center [1152, 489] width 66 height 11
type input "CNTAO to NOOSL / [DATE]"
